Goal: Find specific page/section: Find specific page/section

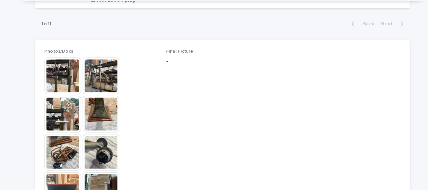
scroll to position [287, 0]
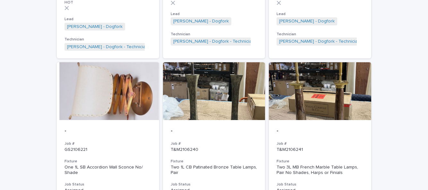
scroll to position [629, 0]
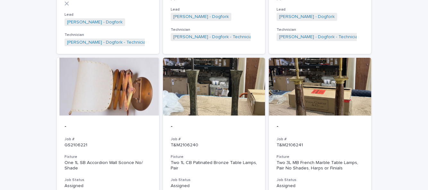
click at [93, 160] on div "One 1L SB Accordion Wall Sconce No/ Shade" at bounding box center [107, 165] width 87 height 11
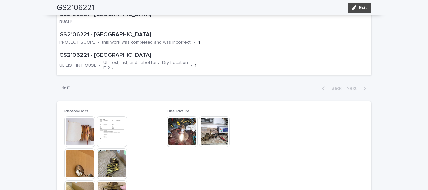
scroll to position [322, 0]
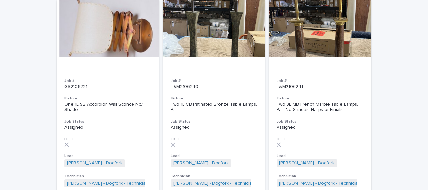
scroll to position [692, 0]
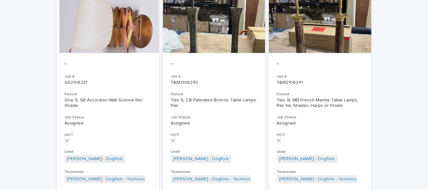
click at [214, 121] on p "Assigned" at bounding box center [214, 123] width 87 height 5
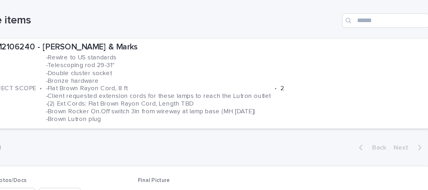
scroll to position [182, 0]
click at [116, 100] on p "-Rewire to US standards -Telescoping rod 29-31" -Double cluster socket -Bronze …" at bounding box center [181, 103] width 158 height 48
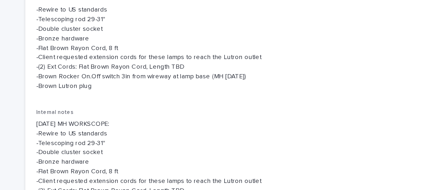
scroll to position [73, 0]
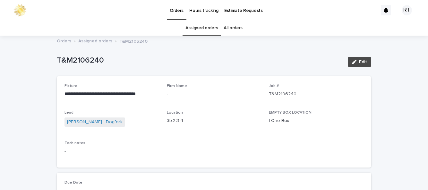
scroll to position [0, 0]
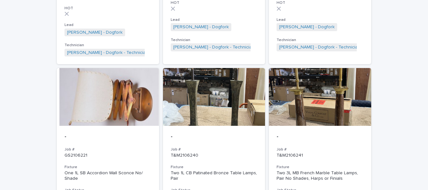
scroll to position [620, 0]
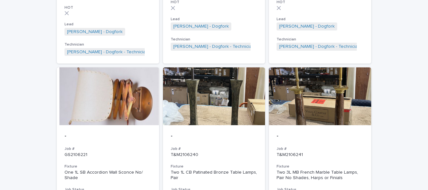
click at [328, 170] on div "Two 3L MB French Marble Table Lamps, Pair No Shades, Harps or Finials" at bounding box center [320, 175] width 87 height 11
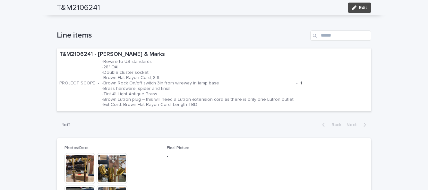
scroll to position [207, 0]
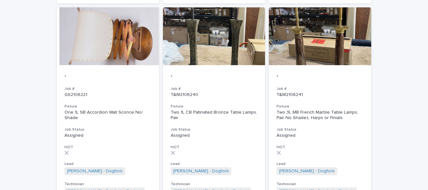
scroll to position [692, 0]
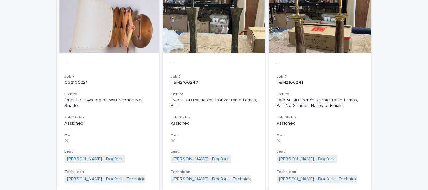
click at [206, 121] on p "Assigned" at bounding box center [214, 123] width 87 height 5
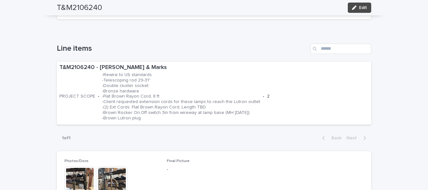
scroll to position [187, 0]
click at [94, 74] on div "T&M2106240 - [PERSON_NAME] & Marks PROJECT SCOPE • -Rewire to US standards -Tel…" at bounding box center [214, 93] width 314 height 63
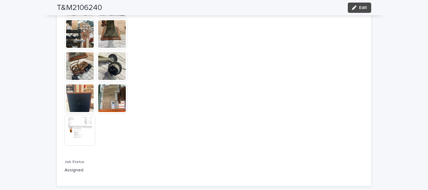
scroll to position [368, 0]
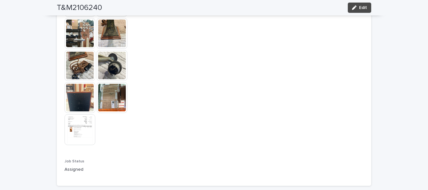
click at [76, 114] on img at bounding box center [79, 129] width 31 height 31
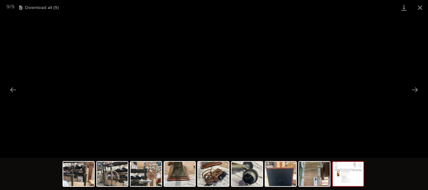
scroll to position [0, 0]
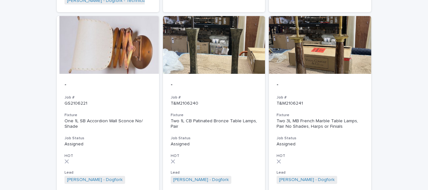
scroll to position [672, 0]
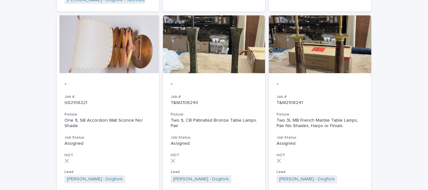
click at [221, 141] on p "Assigned" at bounding box center [214, 143] width 87 height 5
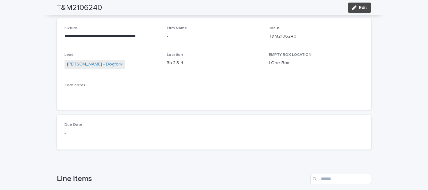
scroll to position [58, 0]
